Goal: Information Seeking & Learning: Learn about a topic

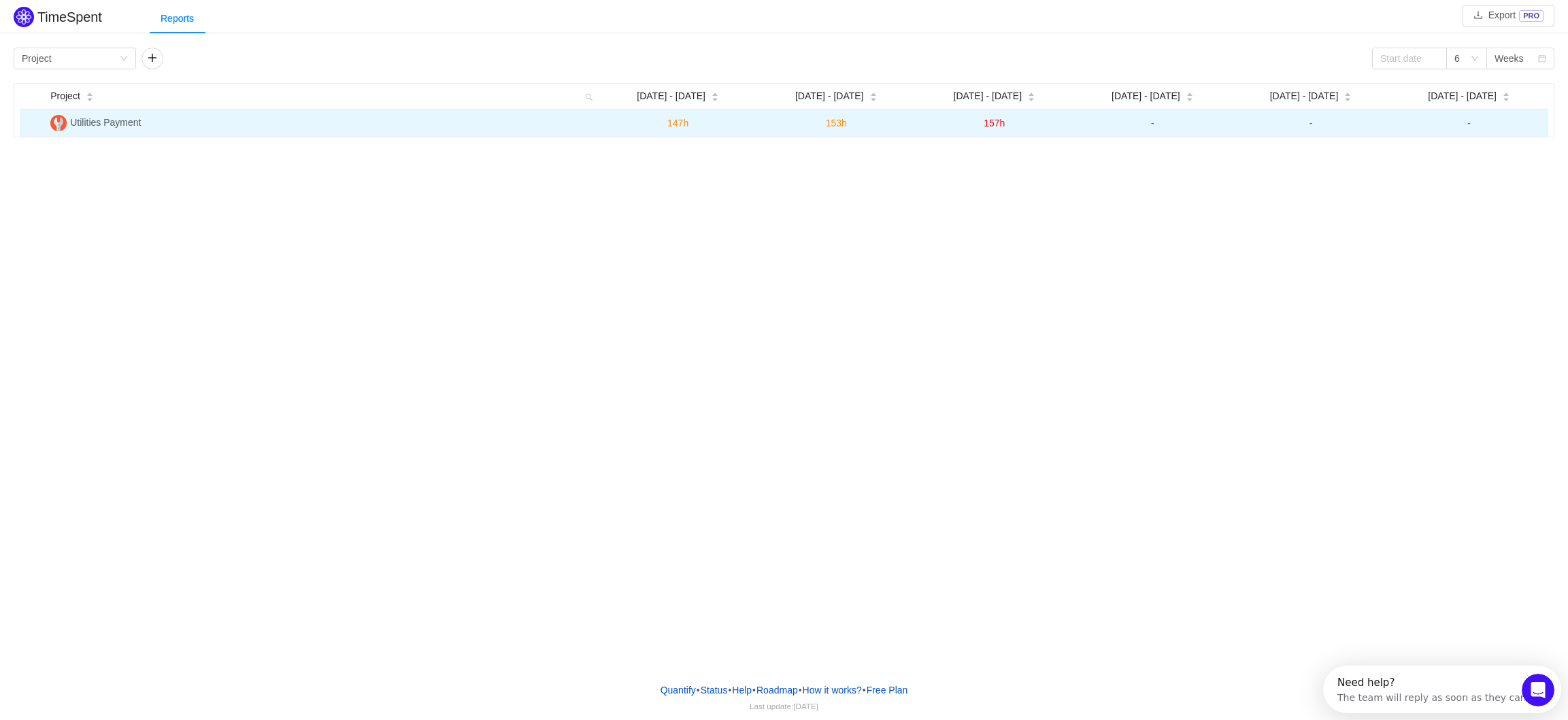
click at [114, 117] on span "Utilities Payment" at bounding box center [105, 123] width 71 height 11
click at [997, 123] on span "157h" at bounding box center [1000, 124] width 21 height 11
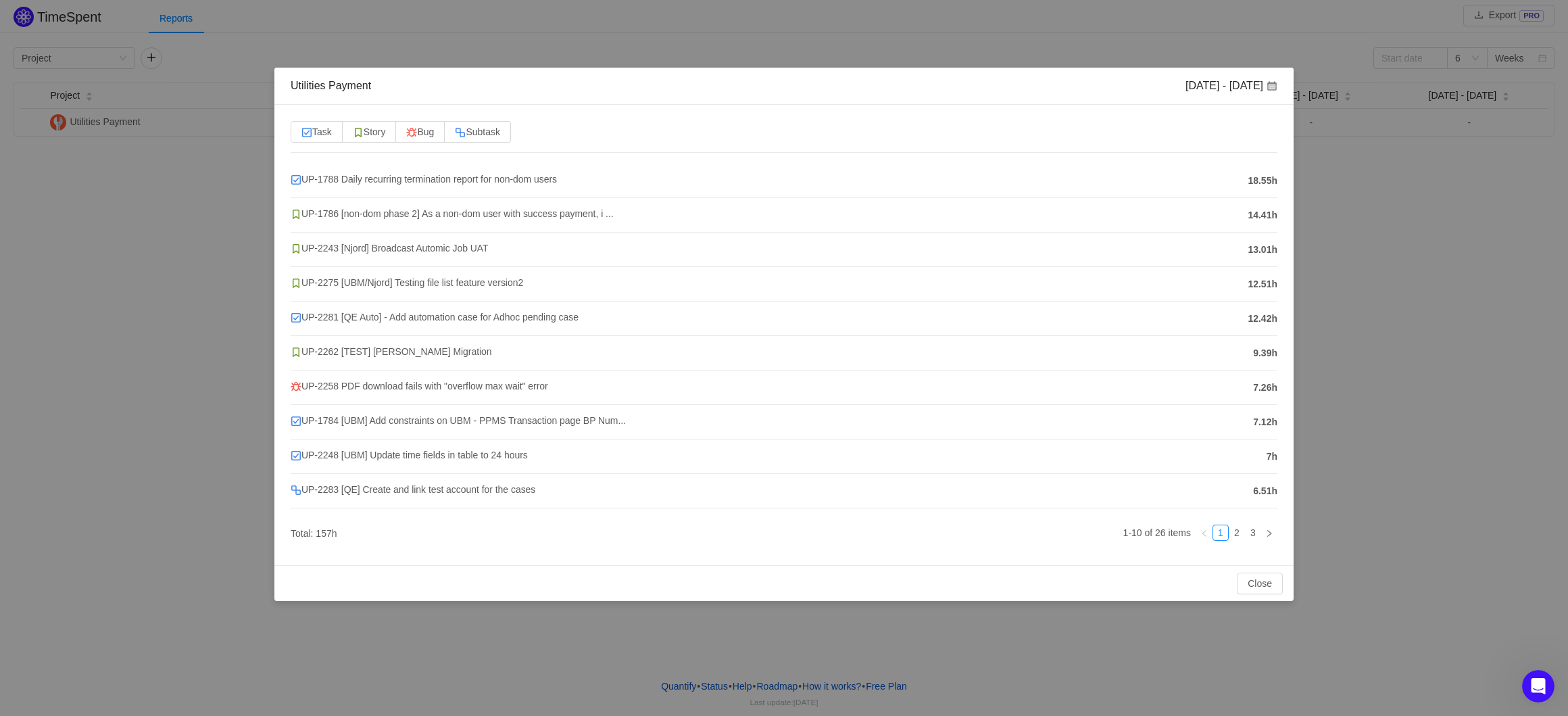
click at [537, 172] on h4 "UP-1788 Daily recurring termination report for non-dom users" at bounding box center [766, 179] width 950 height 15
click at [536, 181] on span "UP-1788 Daily recurring termination report for non-dom users" at bounding box center [424, 179] width 267 height 11
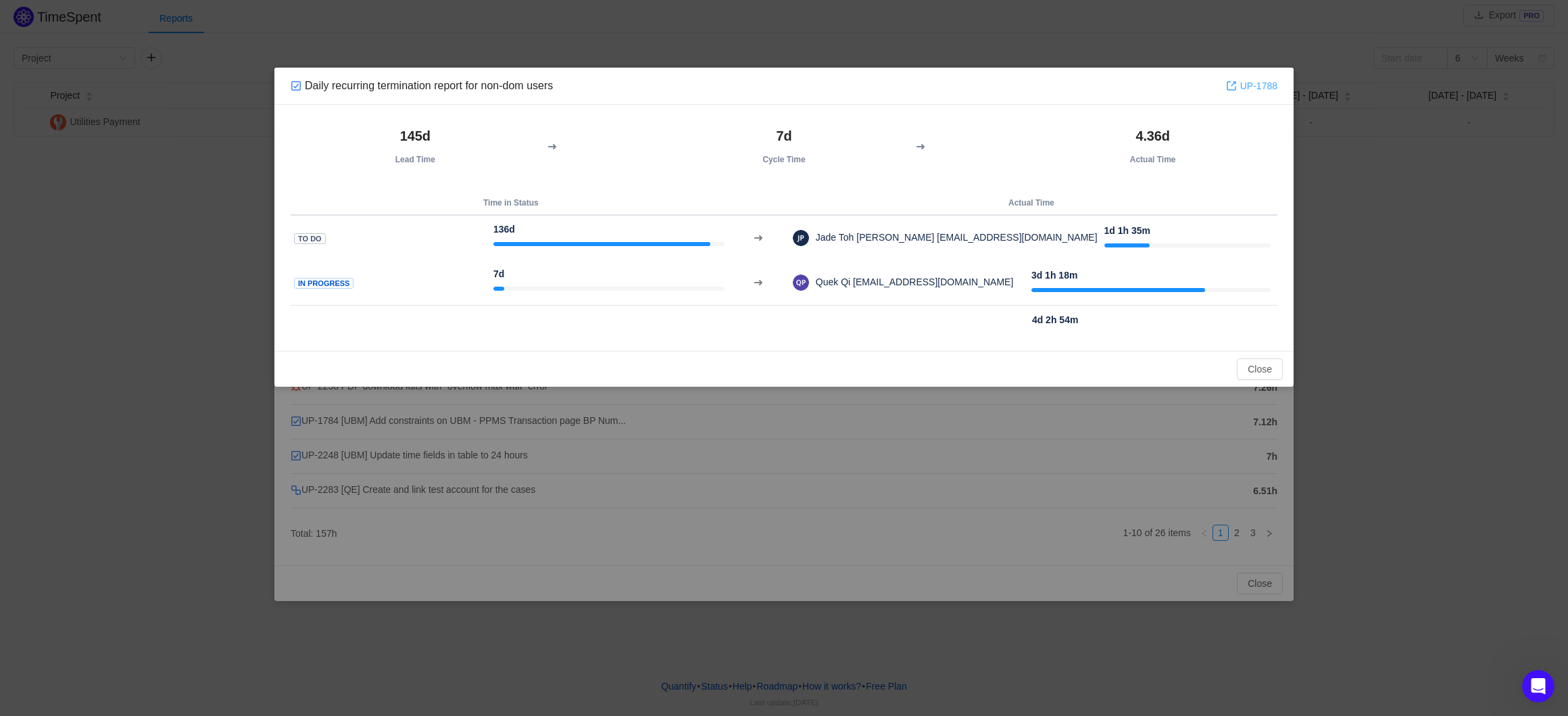
click at [1259, 86] on link "UP-1788" at bounding box center [1252, 85] width 52 height 15
click at [1272, 375] on button "Close" at bounding box center [1260, 369] width 46 height 22
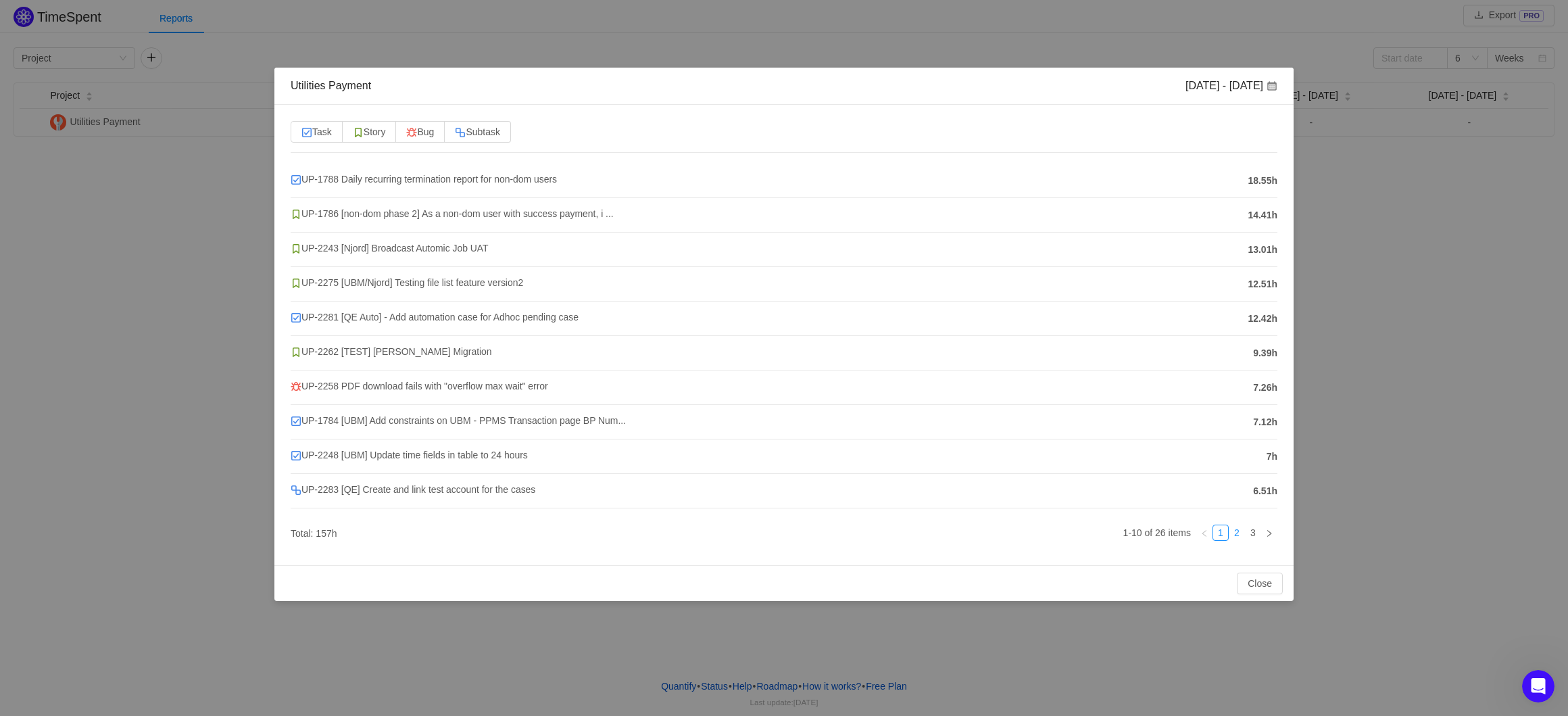
click at [1236, 538] on link "2" at bounding box center [1236, 532] width 15 height 15
click at [1259, 538] on link "3" at bounding box center [1253, 532] width 15 height 15
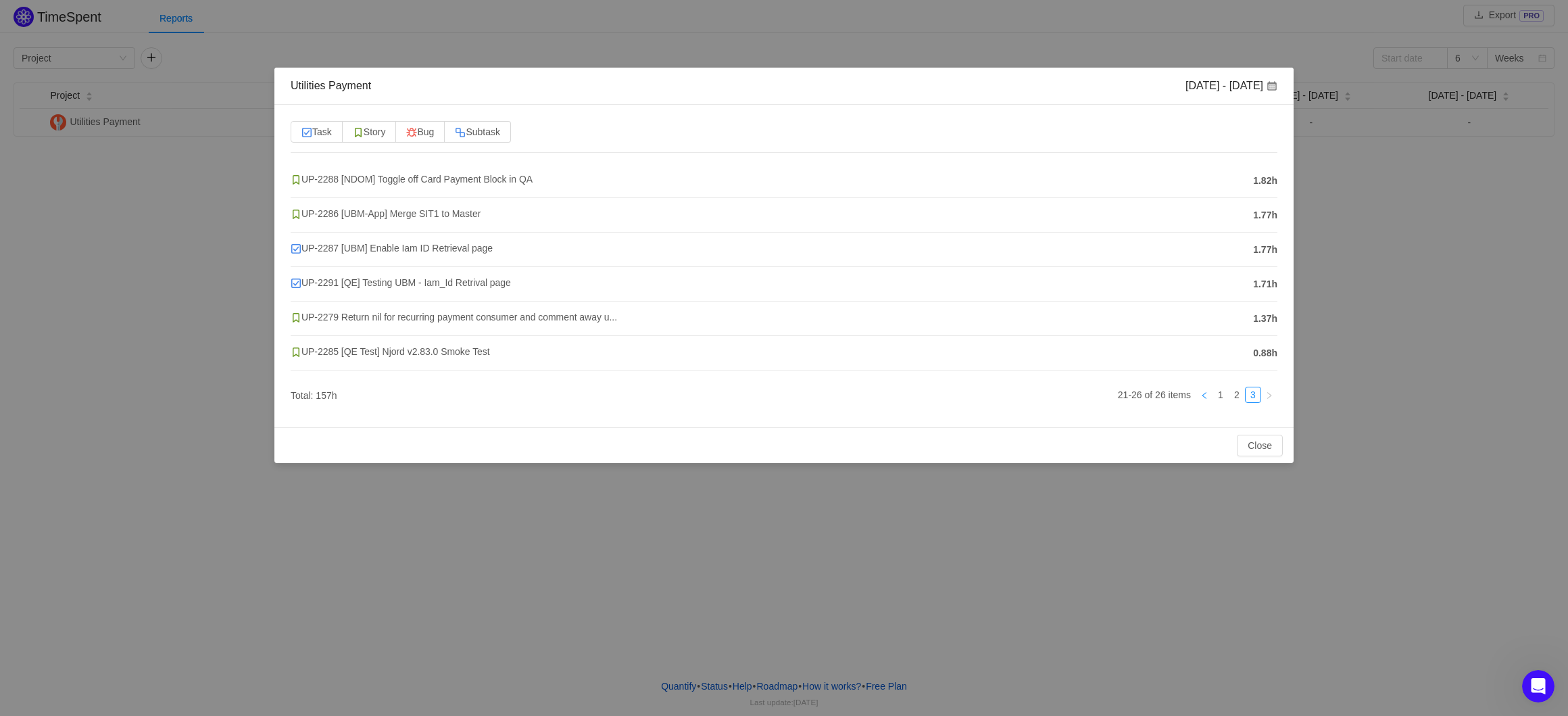
click at [1197, 394] on ul "21-26 of 26 items 1 2 3" at bounding box center [784, 398] width 987 height 24
click at [1202, 396] on icon "icon: left" at bounding box center [1204, 395] width 8 height 8
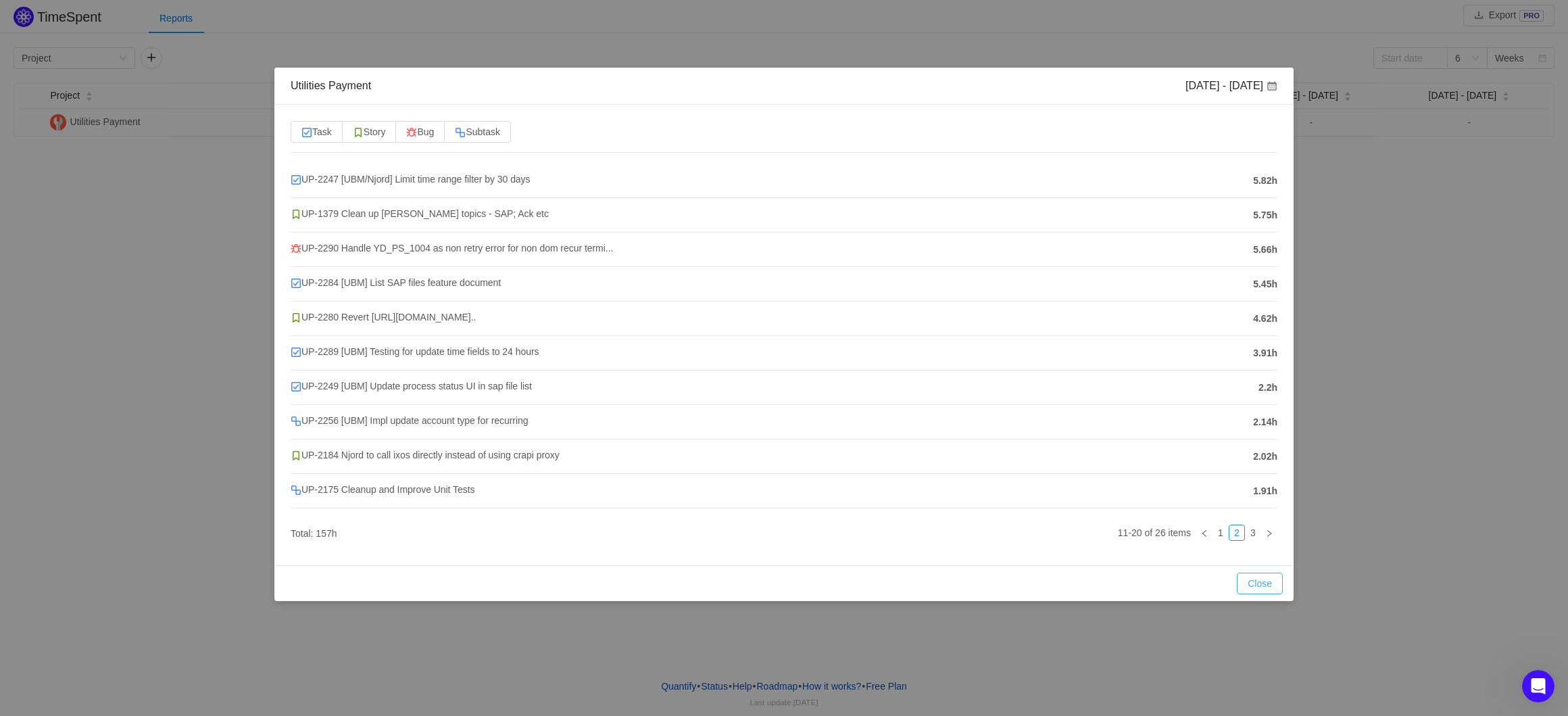
click at [1258, 588] on button "Close" at bounding box center [1260, 584] width 46 height 22
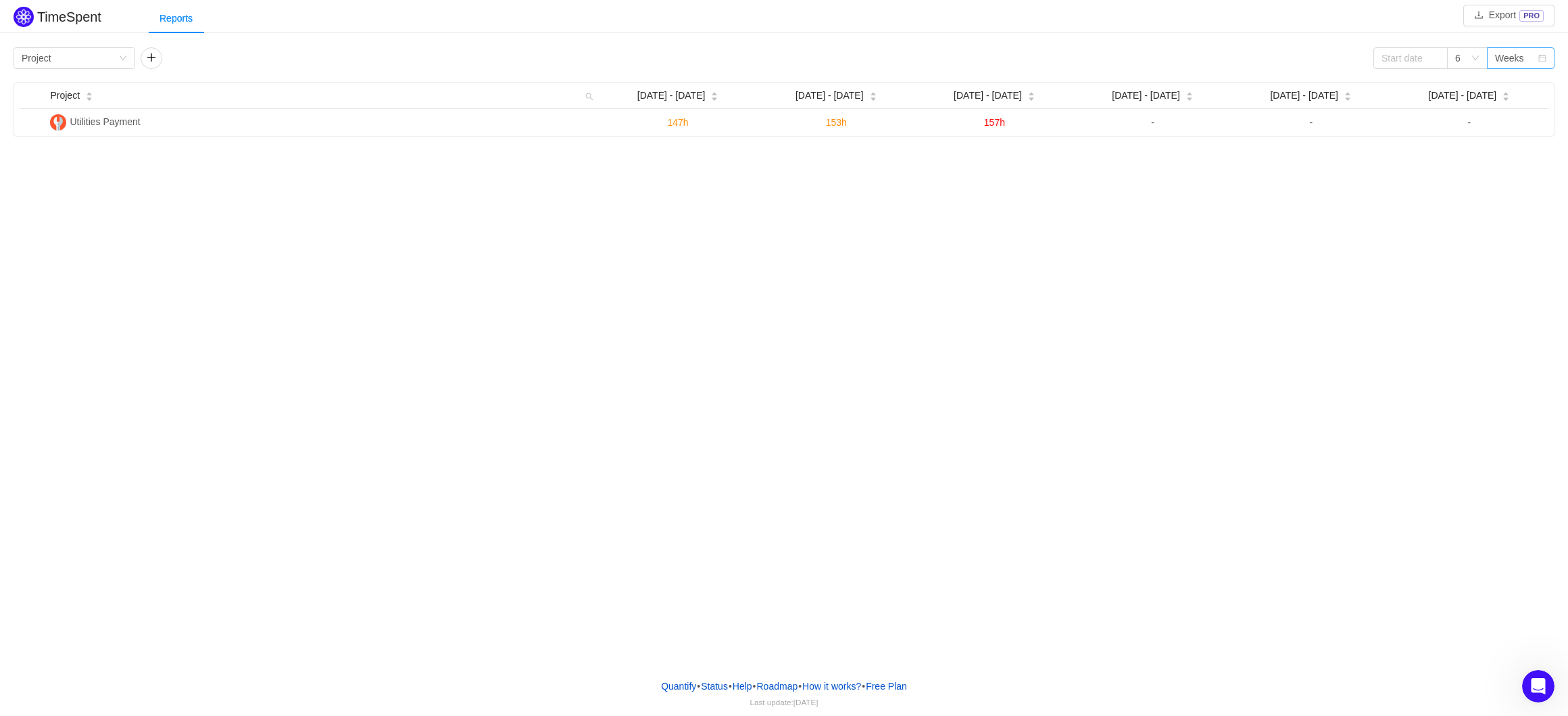
click at [1526, 59] on div "Weeks" at bounding box center [1516, 58] width 42 height 20
click at [1453, 59] on div "6" at bounding box center [1467, 58] width 41 height 22
click at [1464, 152] on li "12" at bounding box center [1467, 150] width 41 height 22
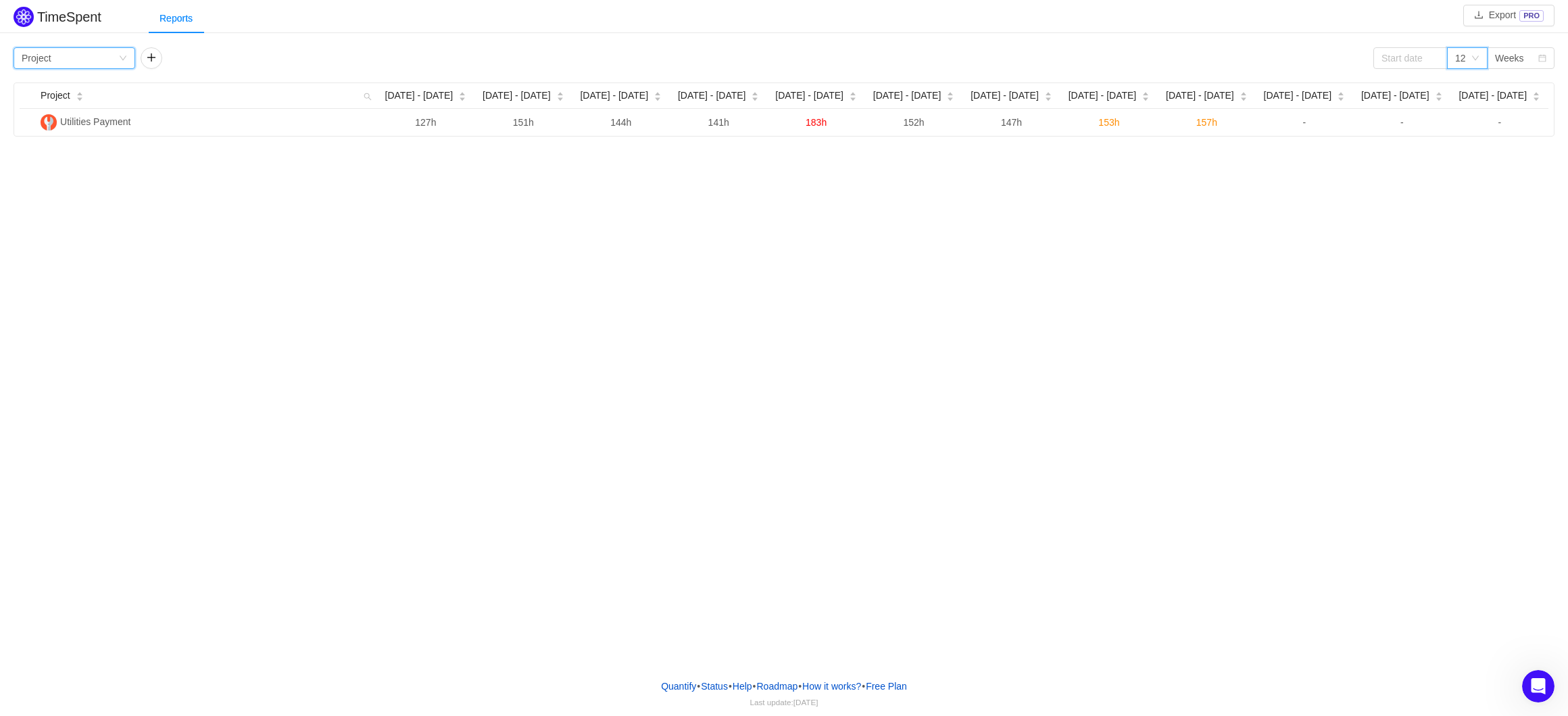
click at [105, 56] on div "Group by Project" at bounding box center [70, 58] width 97 height 20
click at [78, 106] on li "Team" at bounding box center [74, 107] width 122 height 22
click at [117, 63] on div "Group by Team" at bounding box center [70, 58] width 97 height 20
click at [65, 135] on li "Program" at bounding box center [74, 128] width 122 height 22
click at [127, 60] on icon "icon: down" at bounding box center [123, 58] width 8 height 8
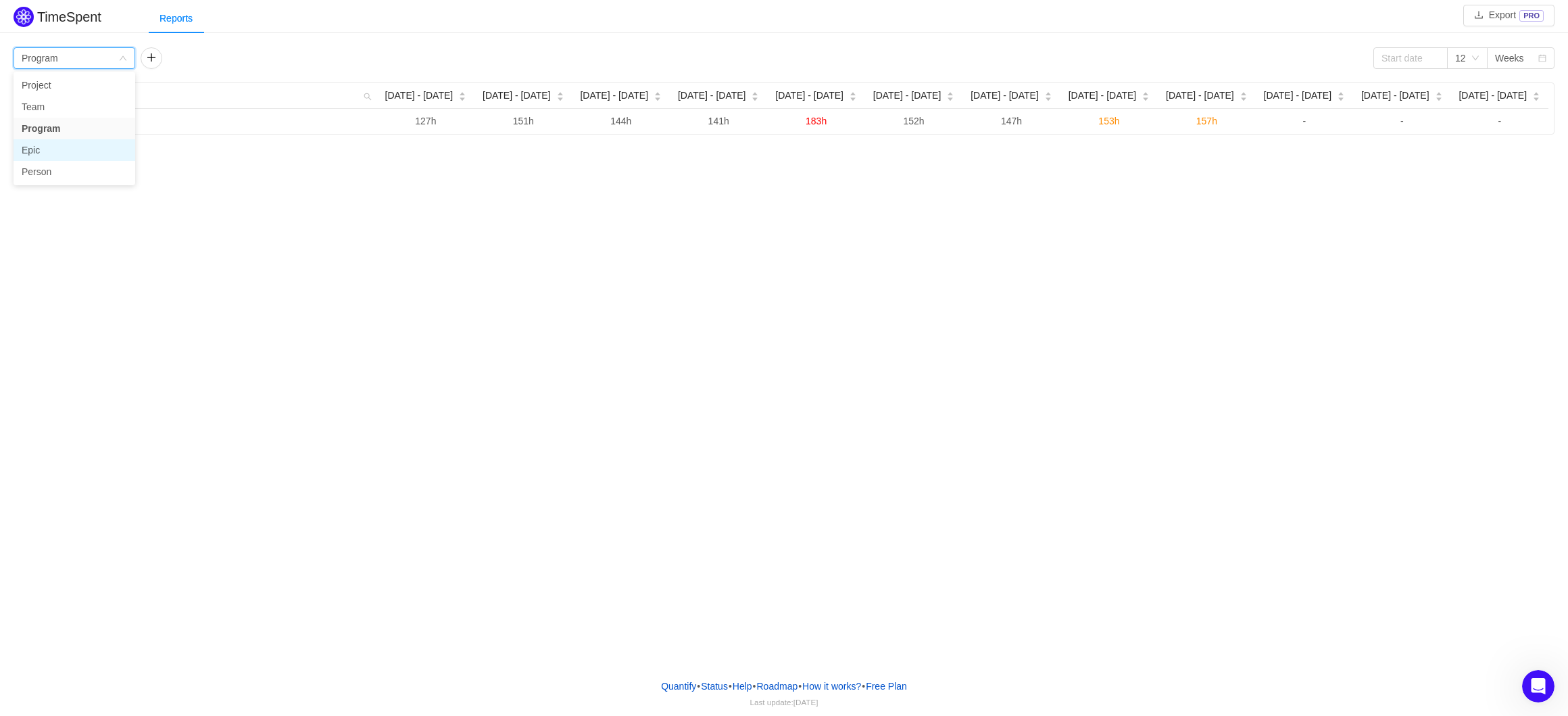
click at [64, 145] on li "Epic" at bounding box center [74, 150] width 122 height 22
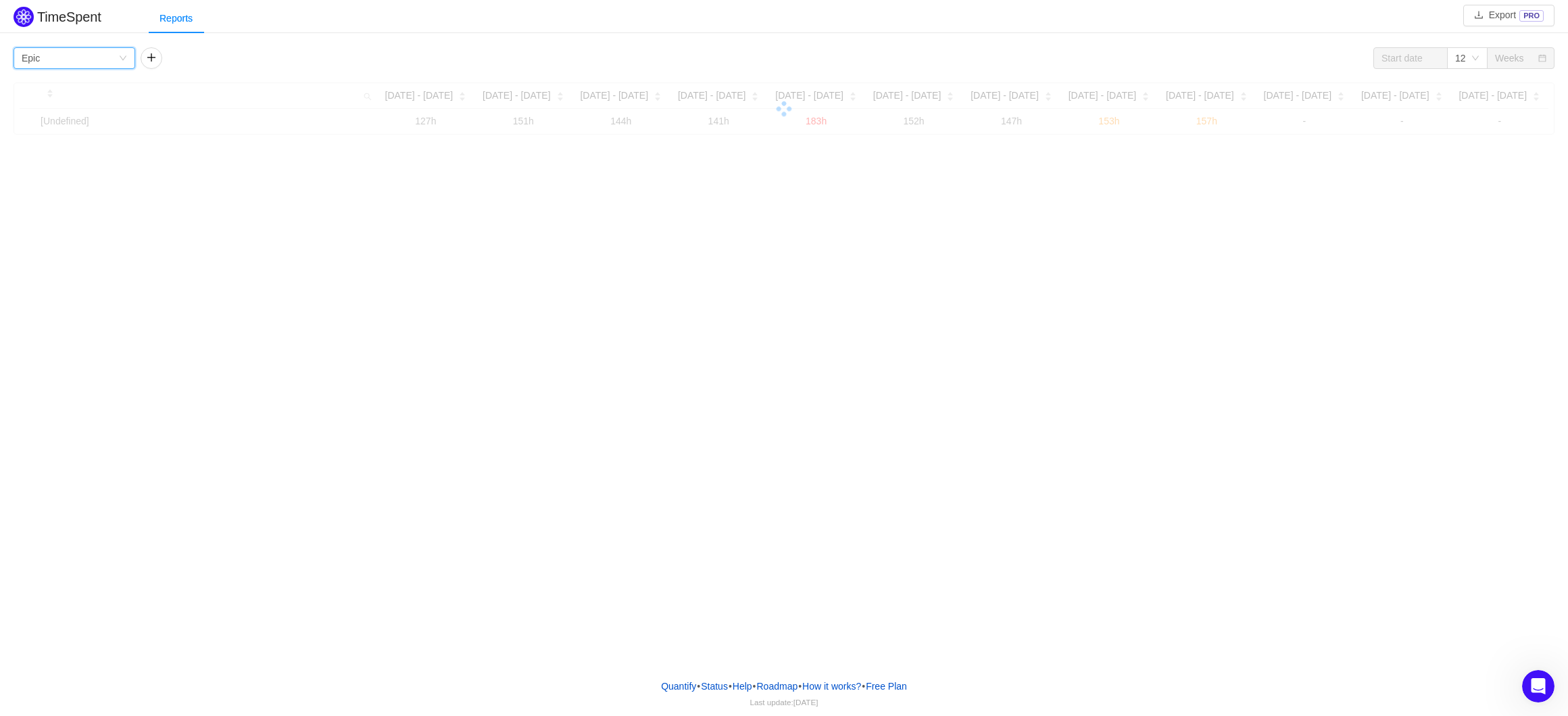
click at [130, 60] on div "Group by Epic" at bounding box center [74, 58] width 122 height 22
click at [64, 172] on li "Person" at bounding box center [74, 172] width 122 height 22
click at [124, 60] on icon "icon: down" at bounding box center [123, 58] width 8 height 8
click at [59, 154] on li "Epic" at bounding box center [74, 150] width 122 height 22
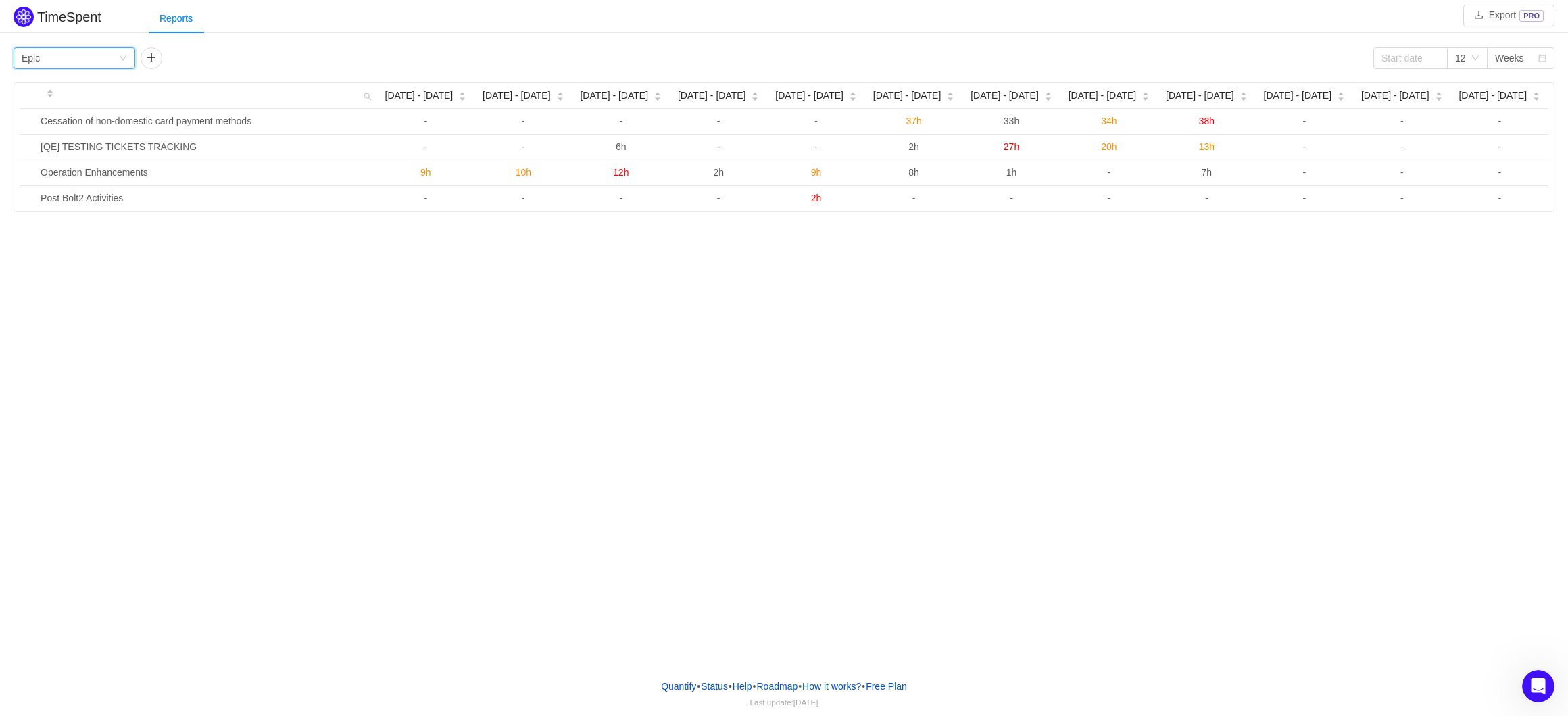
click at [115, 63] on div "Group by Epic" at bounding box center [70, 58] width 97 height 20
click at [53, 170] on li "Person" at bounding box center [74, 172] width 122 height 22
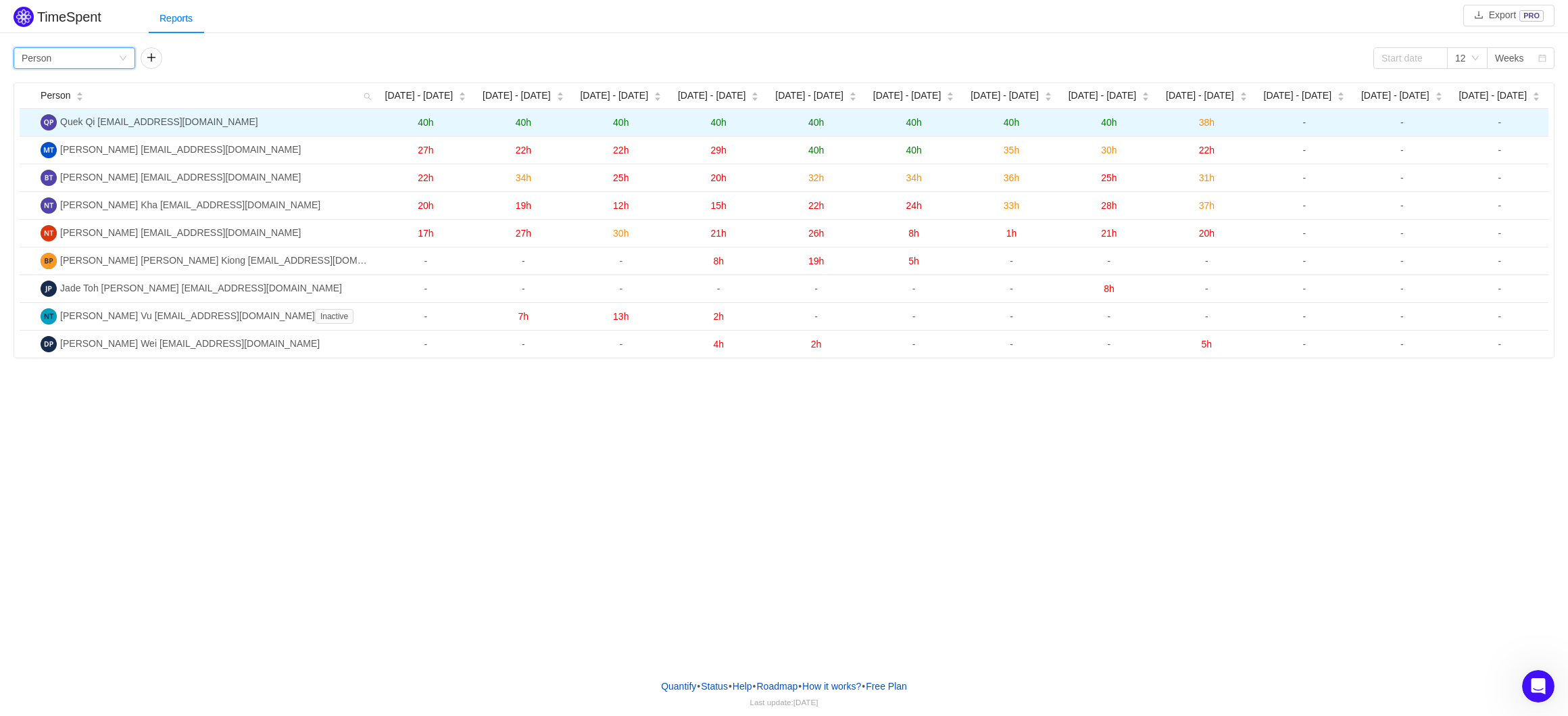
click at [1111, 124] on span "40h" at bounding box center [1109, 123] width 16 height 11
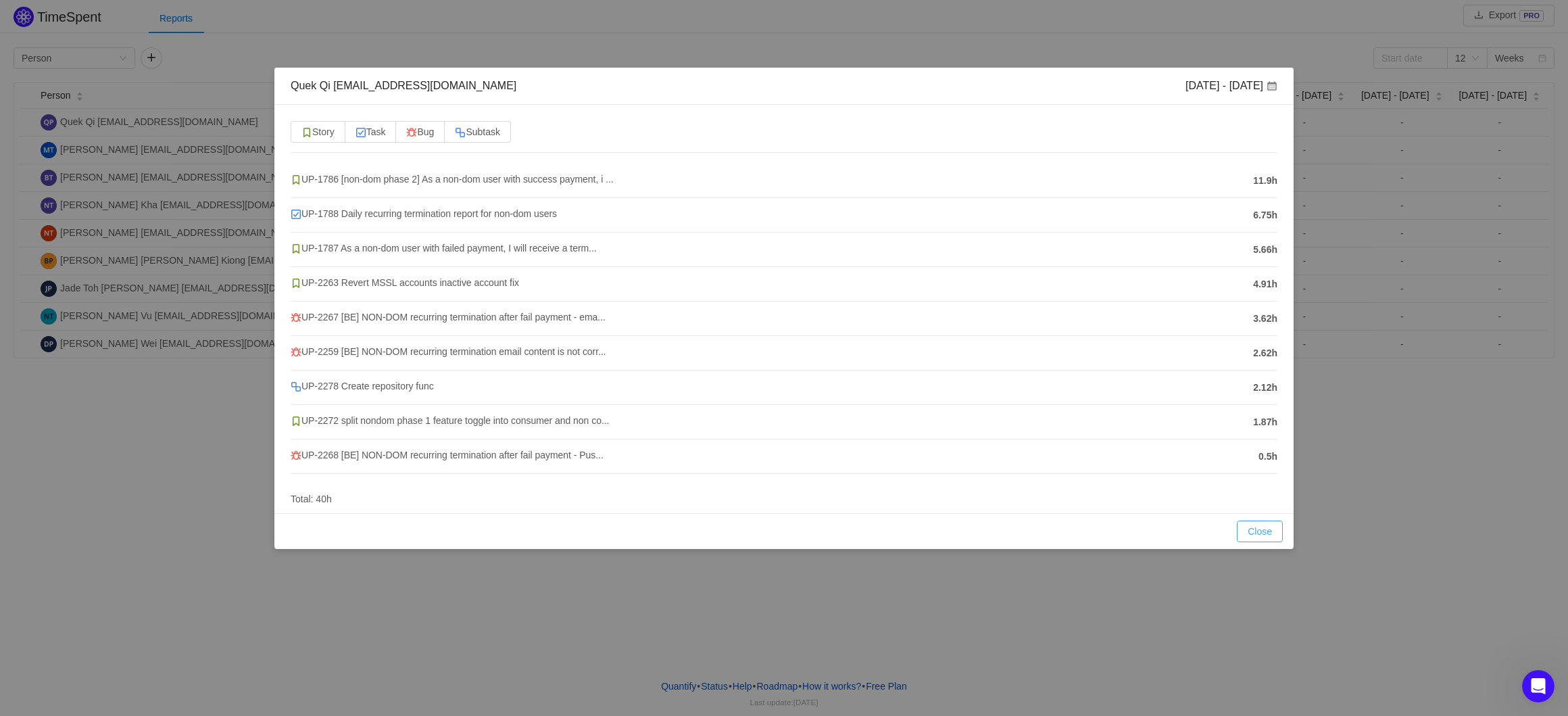
click at [1252, 527] on button "Close" at bounding box center [1260, 531] width 46 height 22
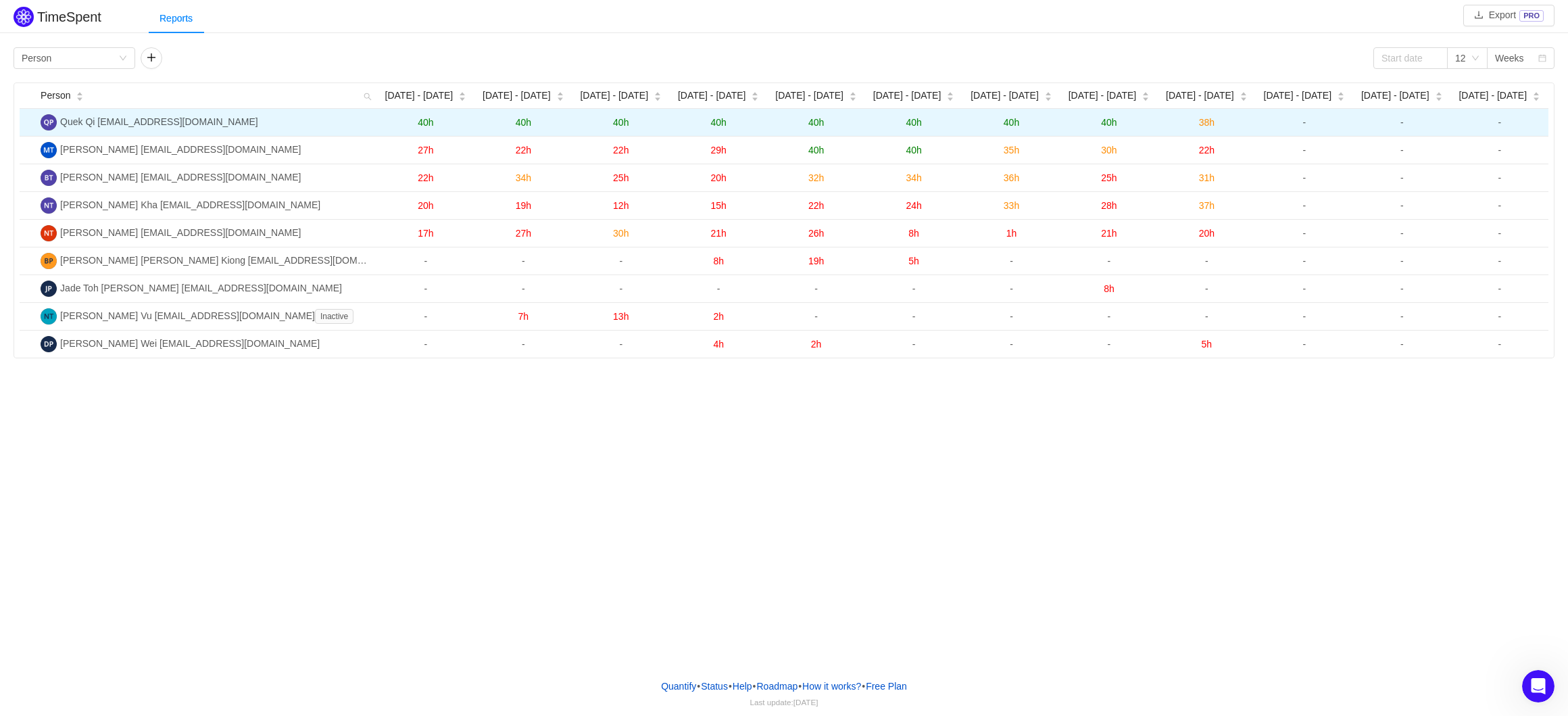
click at [213, 123] on span "Quek Qi [EMAIL_ADDRESS][DOMAIN_NAME]" at bounding box center [159, 122] width 198 height 11
click at [1205, 122] on span "38h" at bounding box center [1207, 123] width 16 height 11
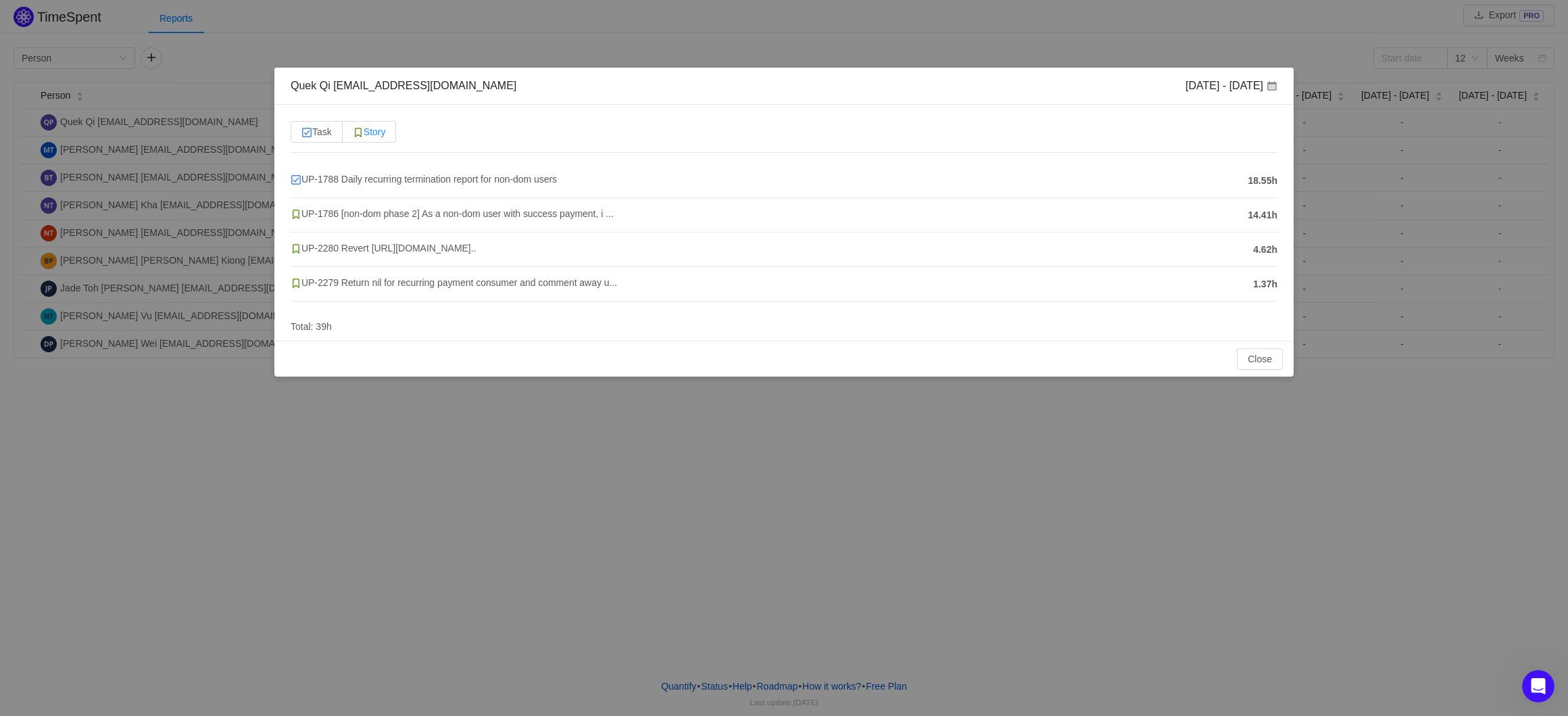
click at [368, 127] on span "Story" at bounding box center [369, 132] width 33 height 11
click at [353, 135] on input "Story" at bounding box center [353, 135] width 0 height 0
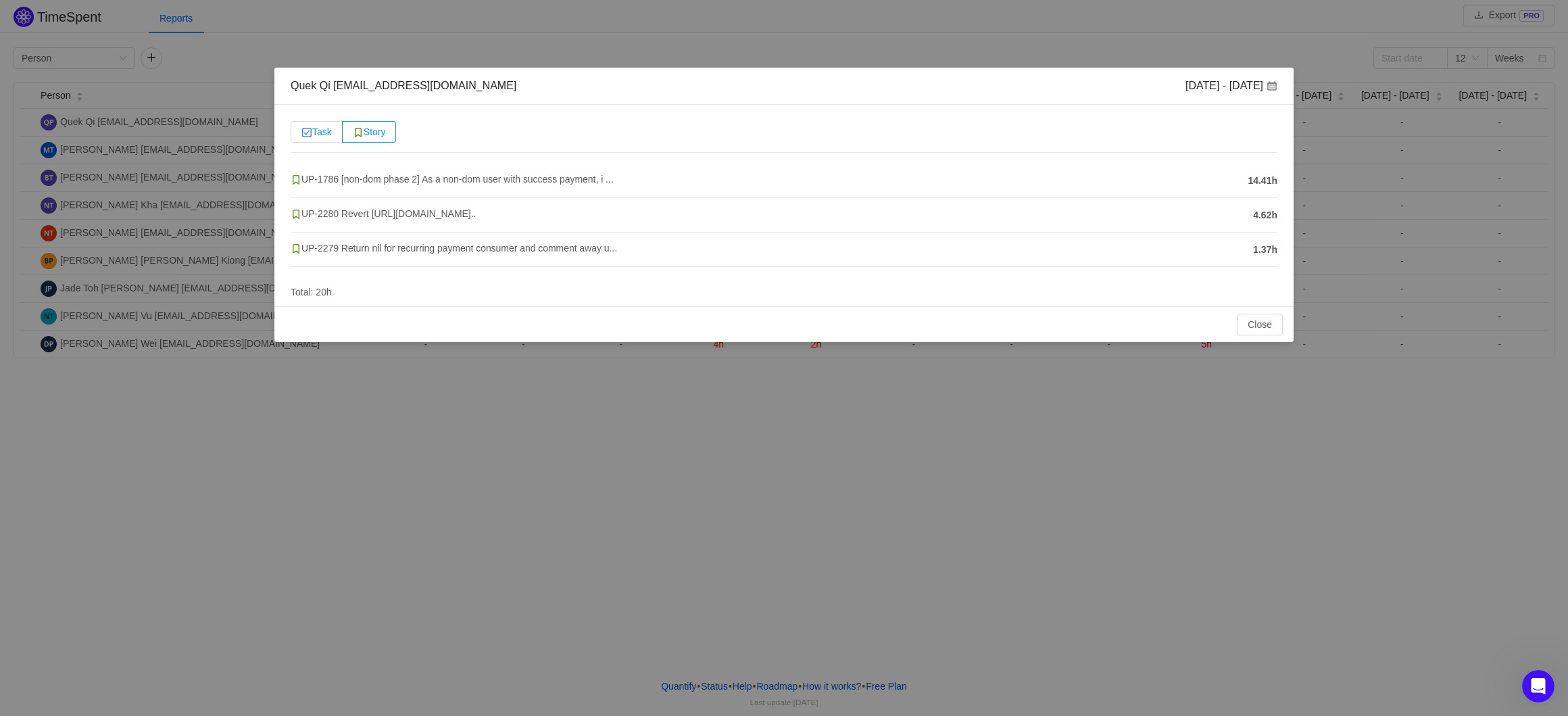
click at [318, 136] on span "Task" at bounding box center [316, 132] width 30 height 11
click at [301, 135] on input "Task" at bounding box center [301, 135] width 0 height 0
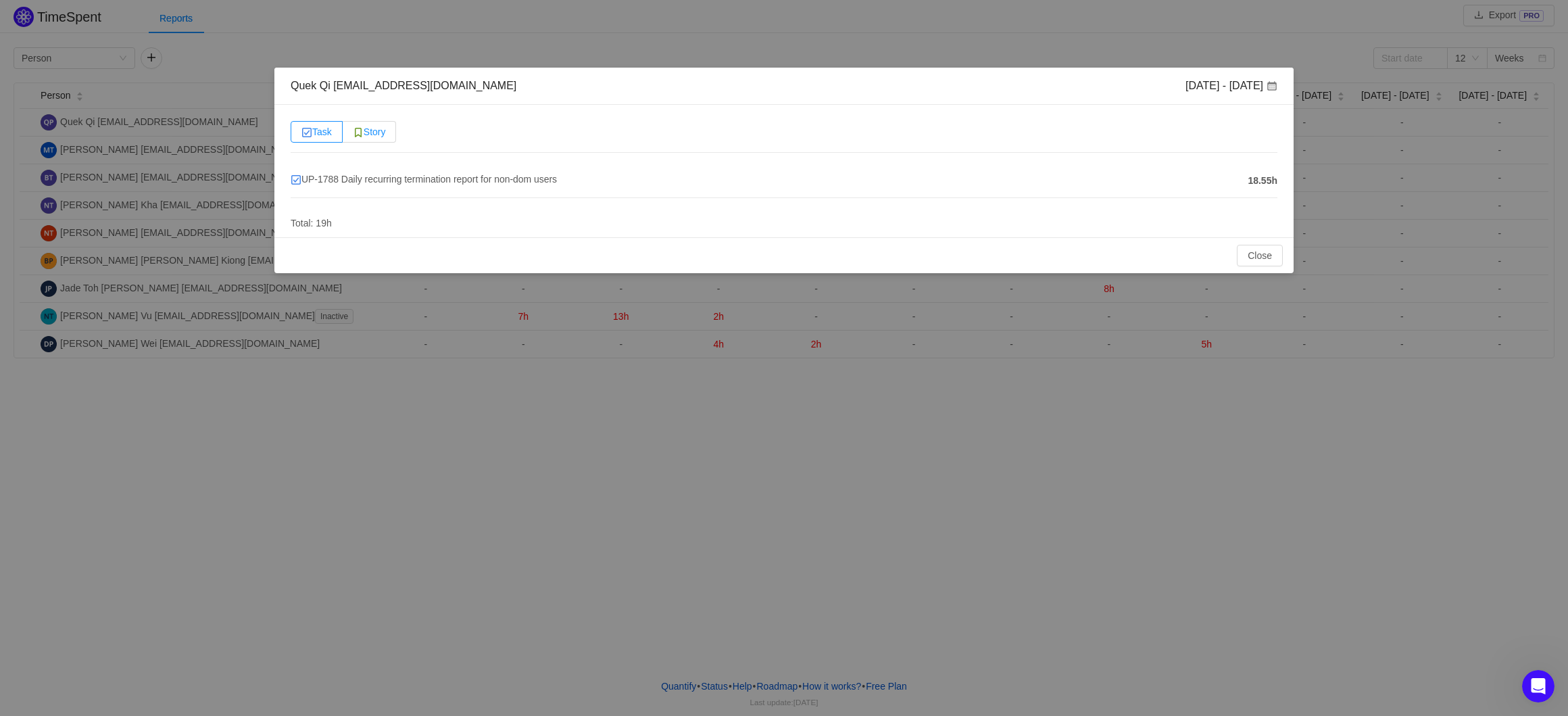
click at [375, 135] on span "Story" at bounding box center [369, 132] width 33 height 11
click at [353, 135] on input "Story" at bounding box center [353, 135] width 0 height 0
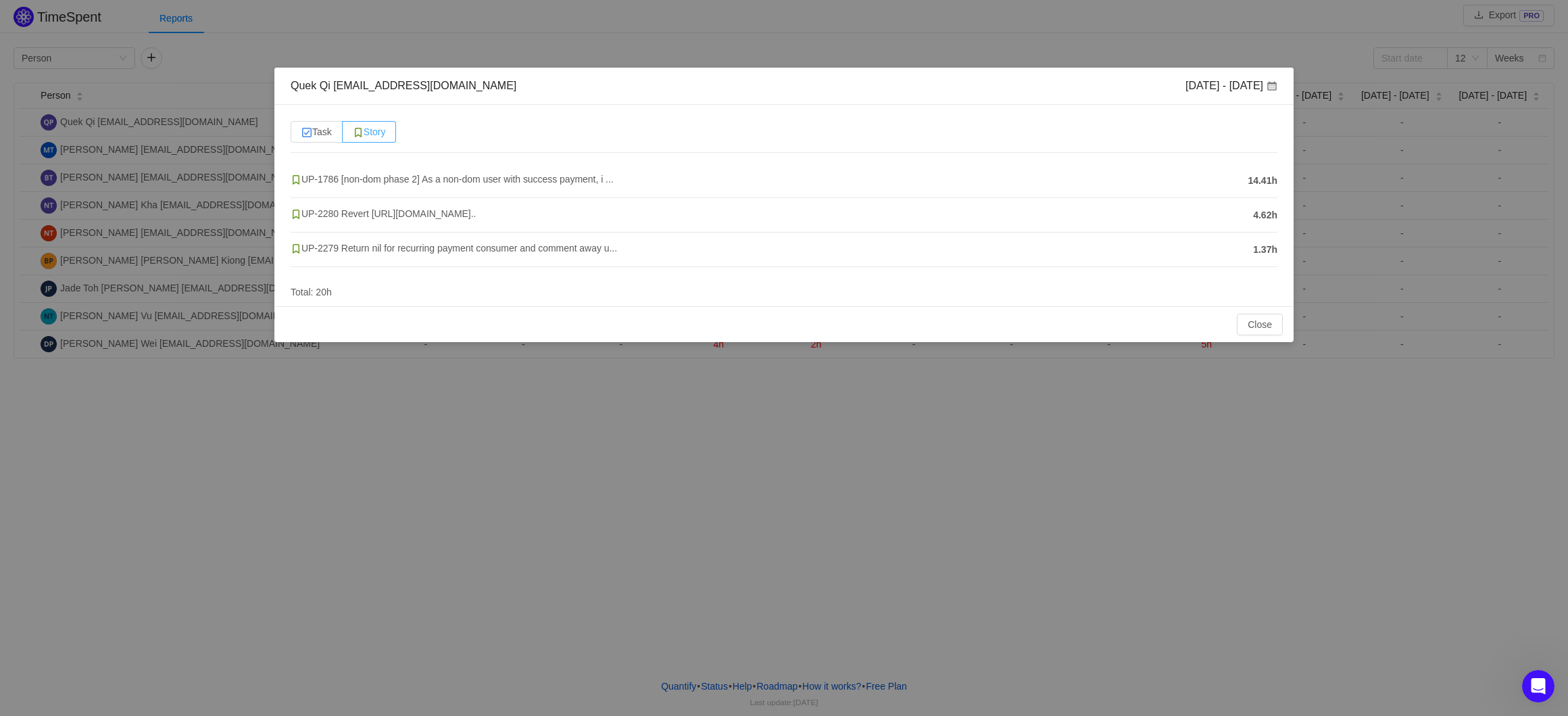
click at [386, 136] on span "Story" at bounding box center [369, 132] width 33 height 11
click at [353, 135] on input "Story" at bounding box center [353, 135] width 0 height 0
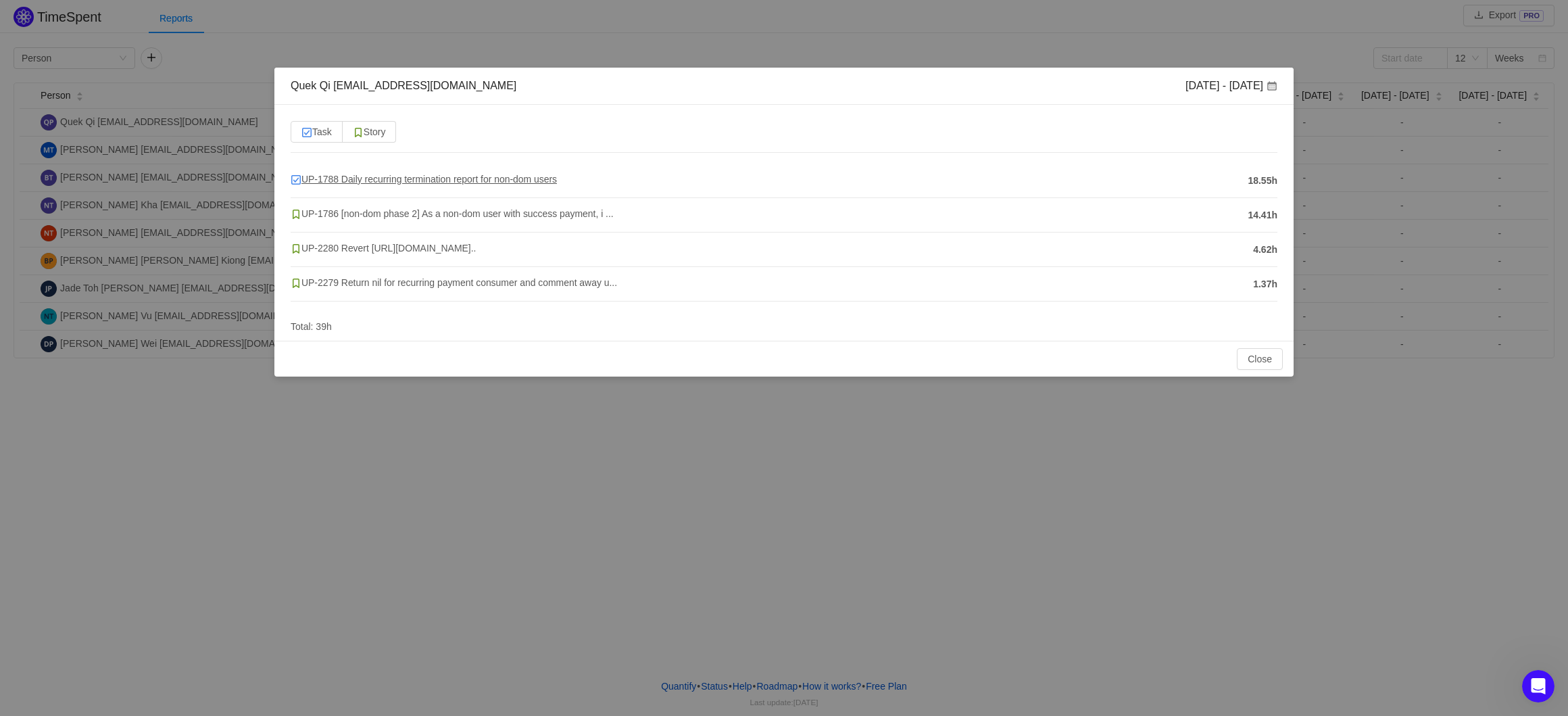
click at [537, 178] on span "UP-1788 Daily recurring termination report for non-dom users" at bounding box center [424, 179] width 267 height 11
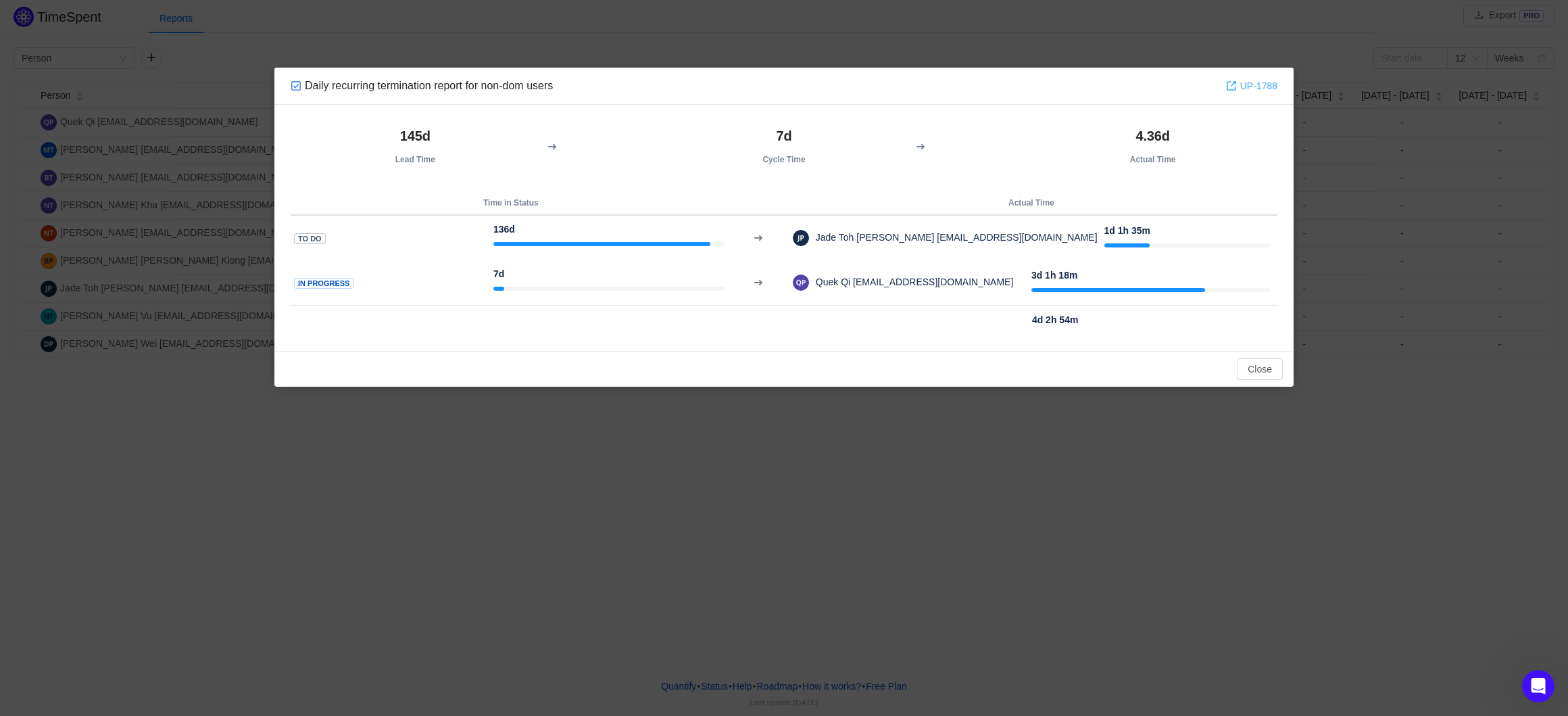
click at [1240, 90] on link "UP-1788" at bounding box center [1252, 85] width 52 height 15
click at [1254, 365] on button "Close" at bounding box center [1260, 369] width 46 height 22
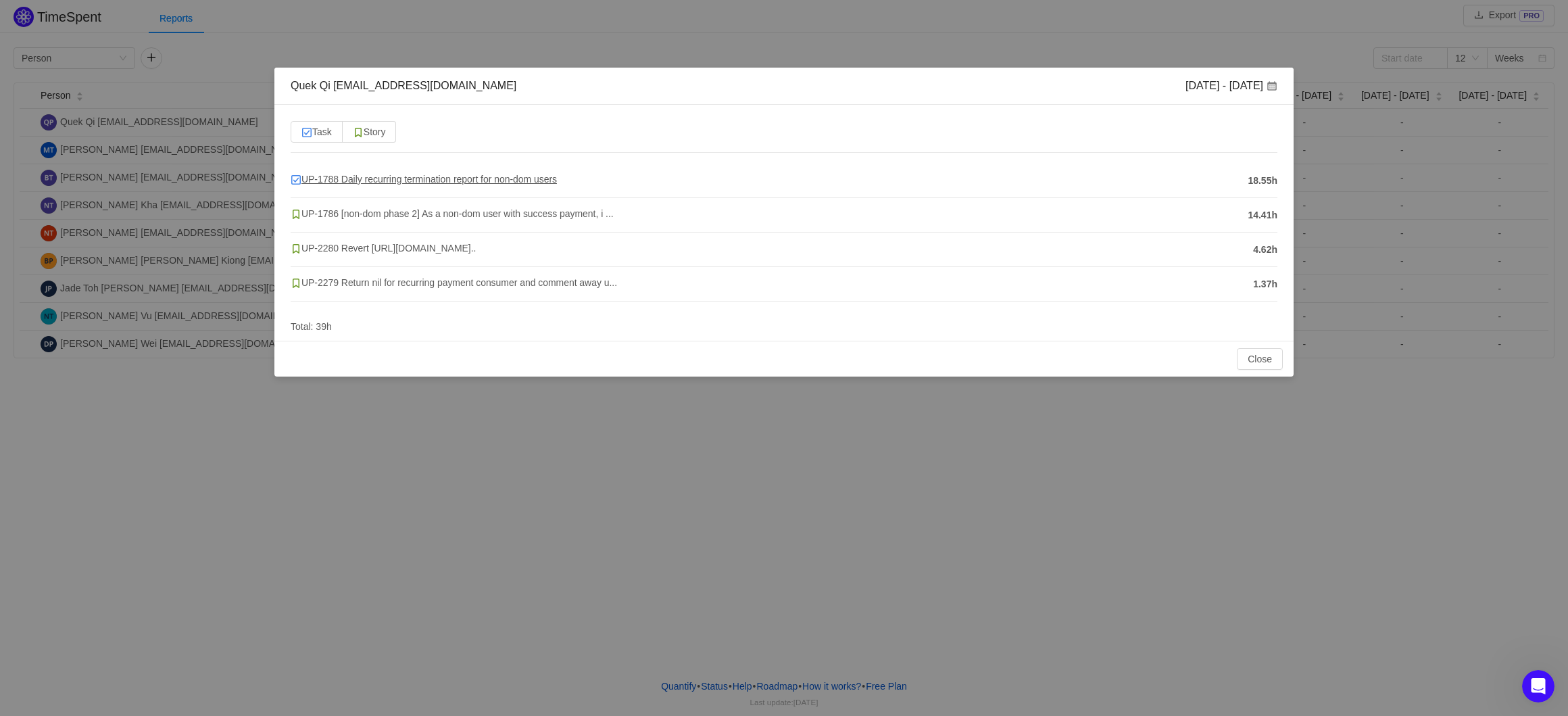
click at [389, 175] on span "UP-1788 Daily recurring termination report for non-dom users" at bounding box center [424, 179] width 267 height 11
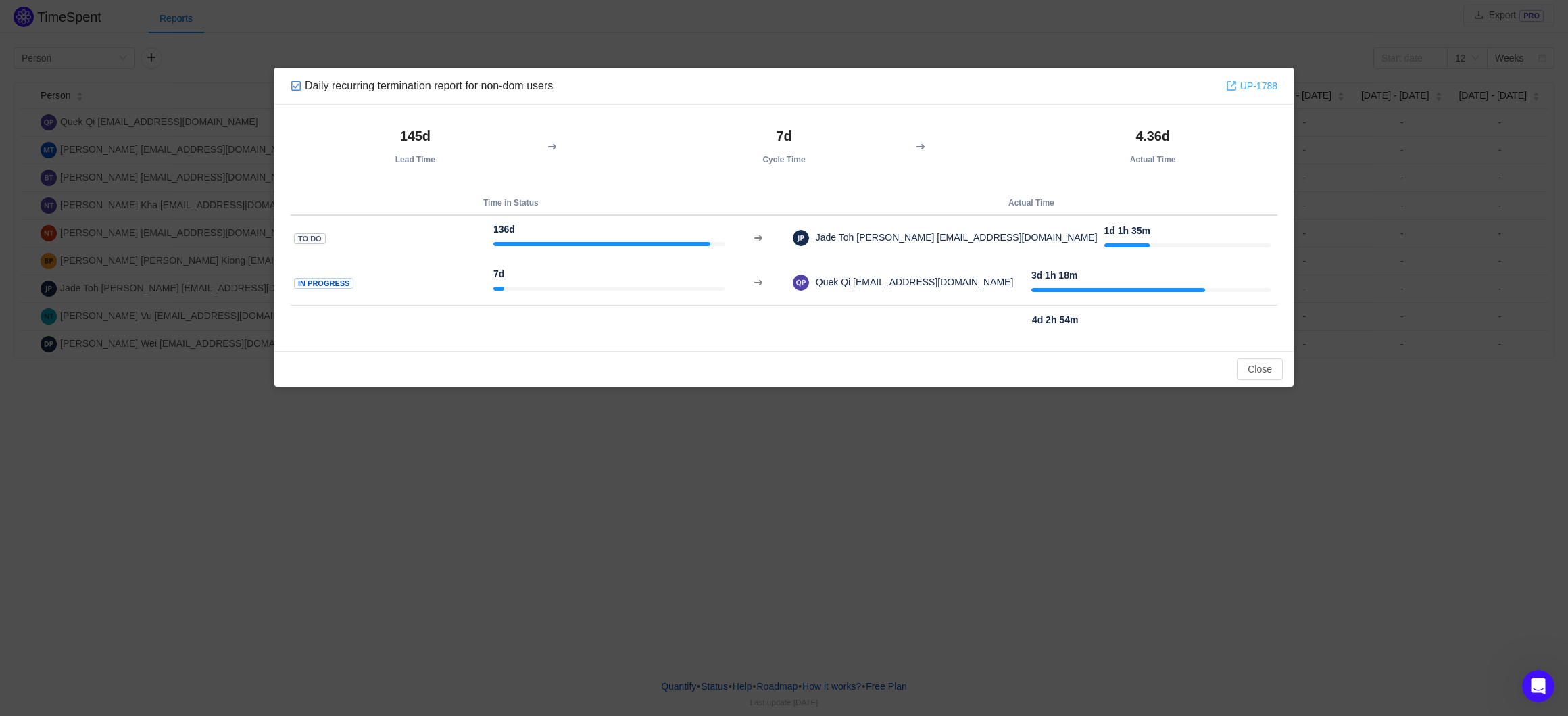
click at [1267, 86] on link "UP-1788" at bounding box center [1252, 85] width 52 height 15
drag, startPoint x: 1254, startPoint y: 362, endPoint x: 1200, endPoint y: 315, distance: 71.6
click at [1254, 363] on button "Close" at bounding box center [1260, 369] width 46 height 22
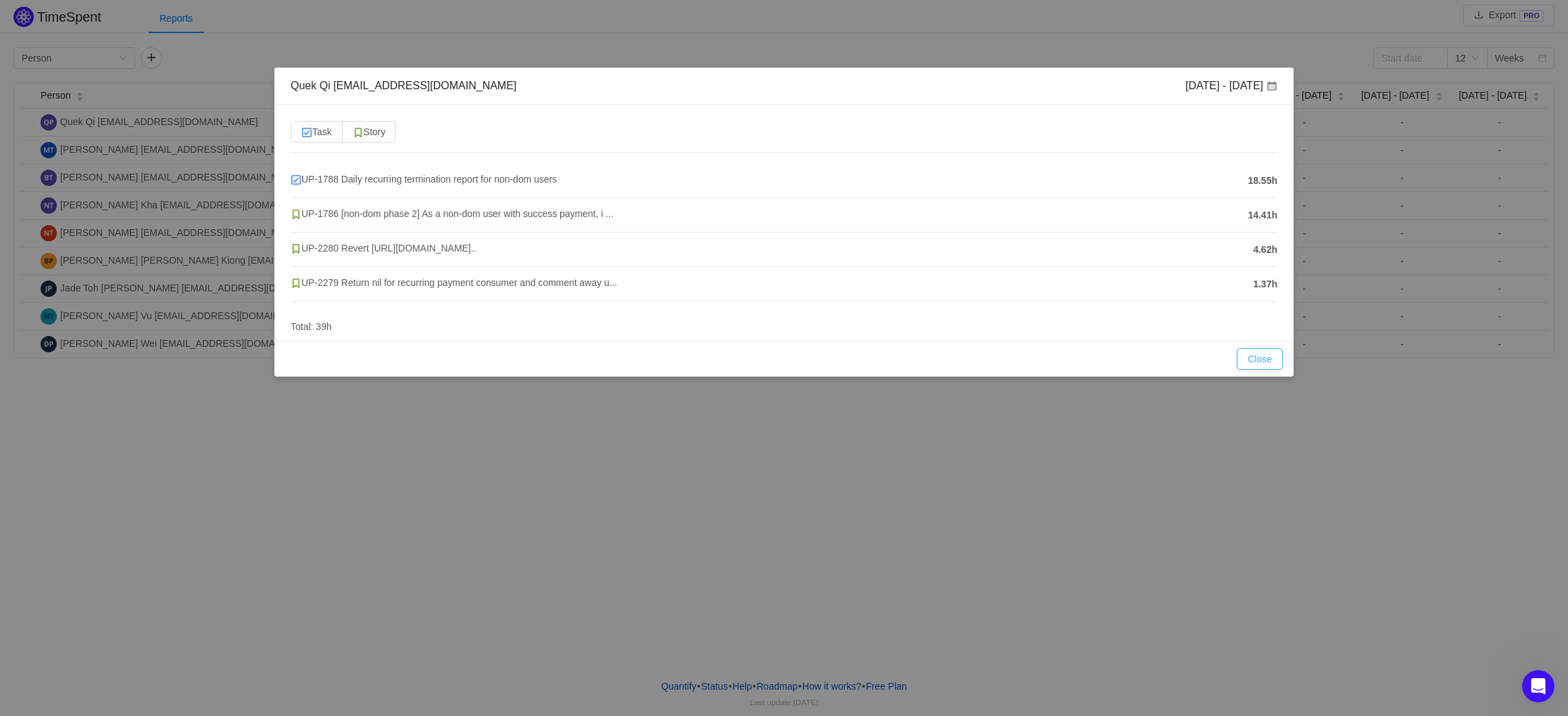
click at [1271, 366] on button "Close" at bounding box center [1260, 359] width 46 height 22
